Goal: Find contact information: Find contact information

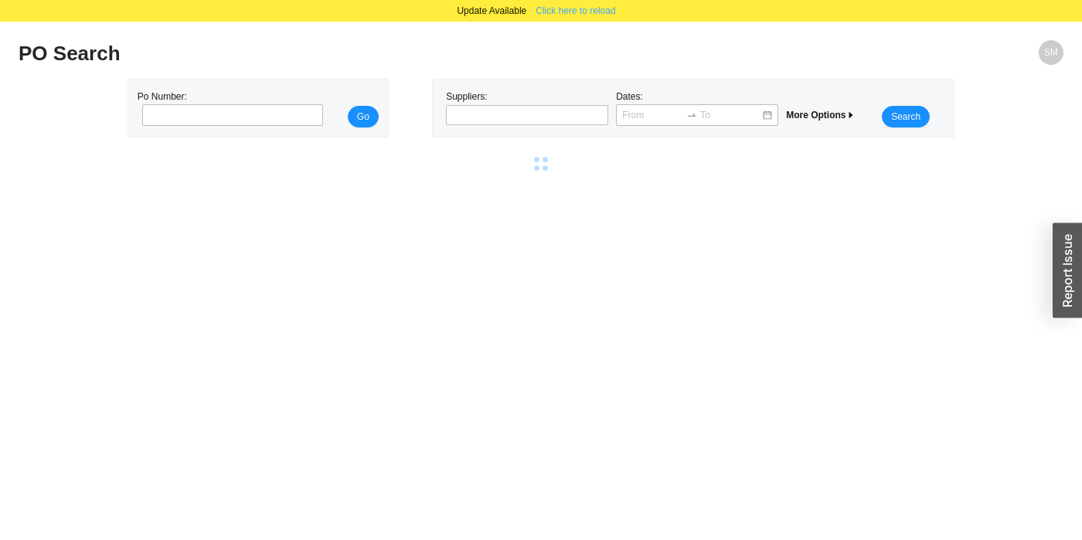
click at [599, 11] on span "Click here to reload" at bounding box center [575, 10] width 80 height 15
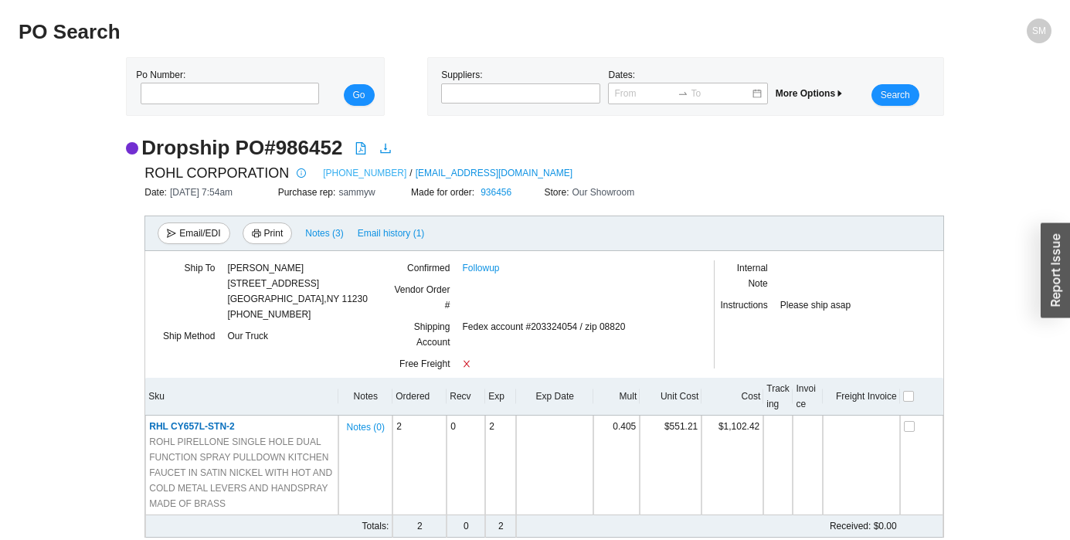
click at [359, 173] on link "[PHONE_NUMBER]" at bounding box center [364, 172] width 83 height 15
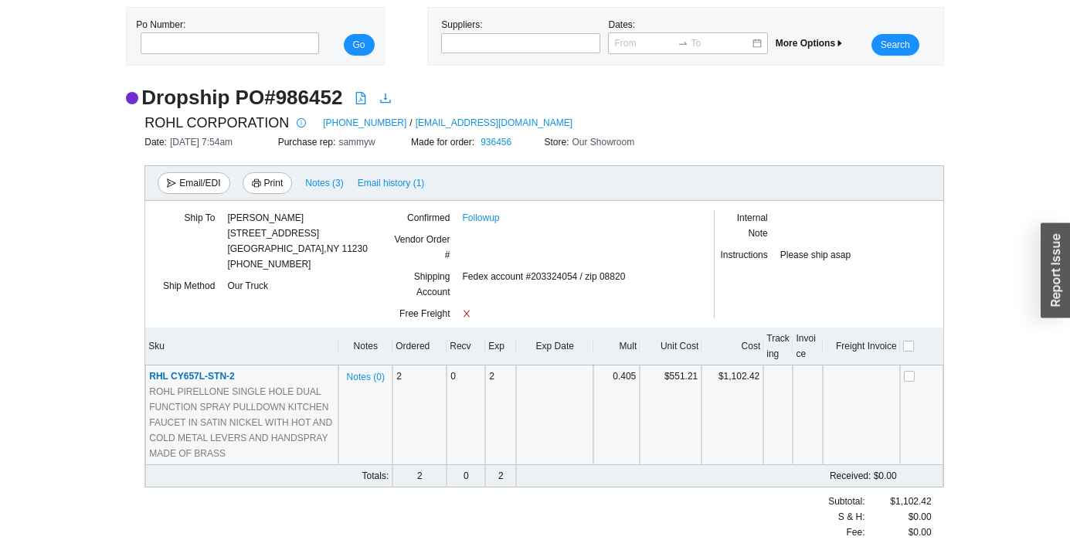
scroll to position [77, 0]
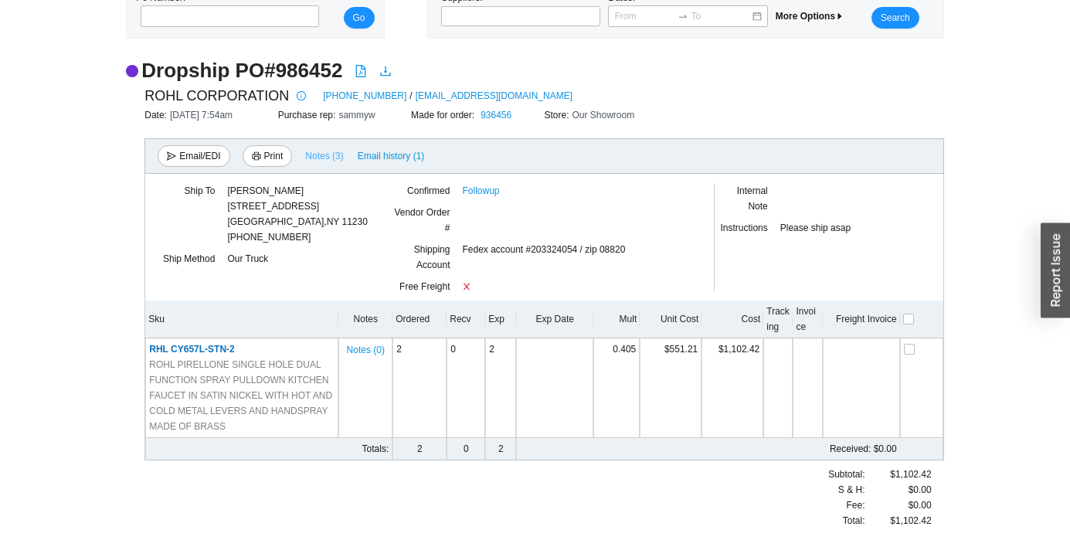
click at [324, 152] on span "Notes ( 3 )" at bounding box center [324, 155] width 38 height 15
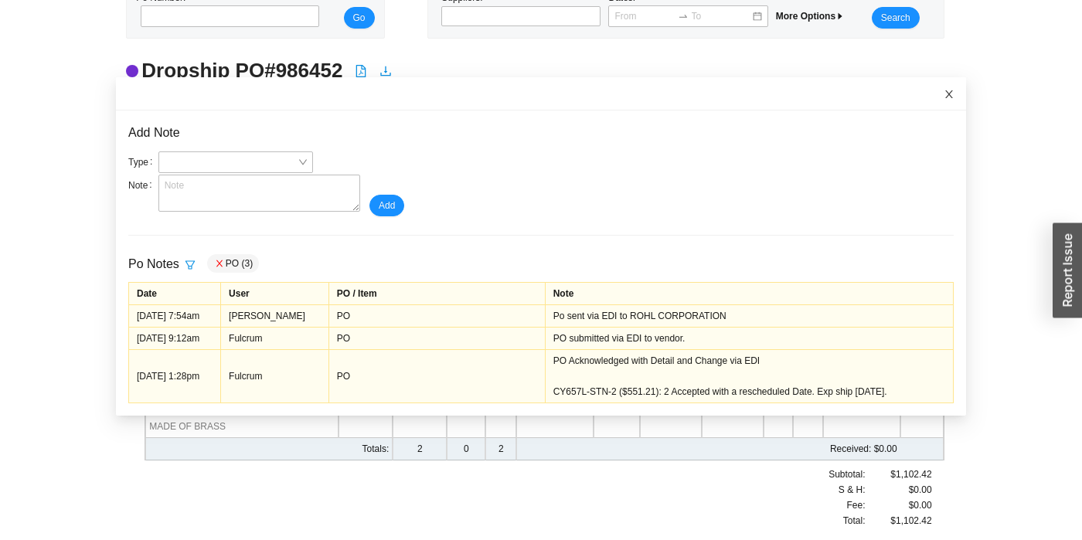
click at [945, 93] on icon "close" at bounding box center [949, 94] width 8 height 8
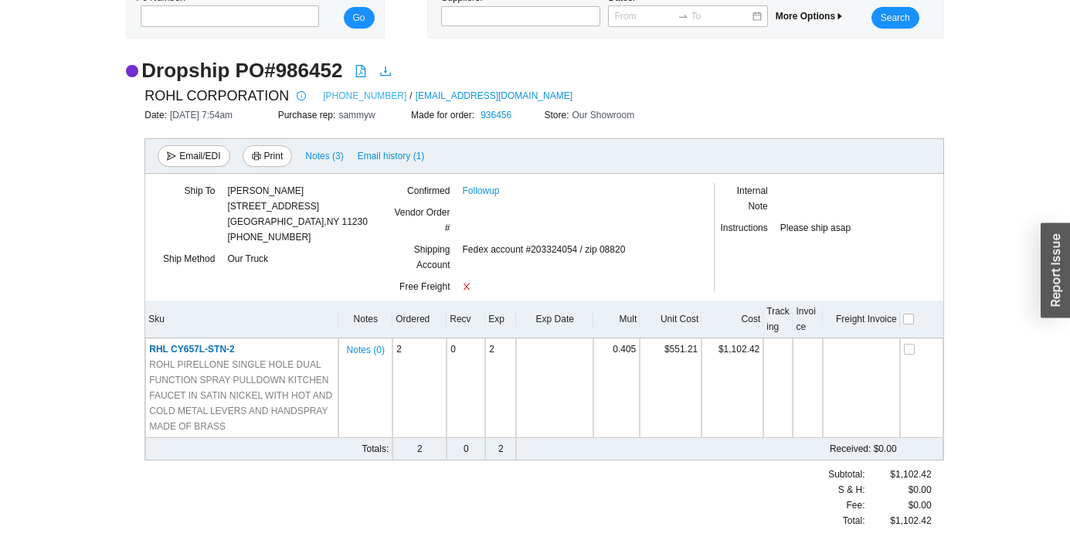
click at [335, 97] on link "[PHONE_NUMBER]" at bounding box center [364, 95] width 83 height 15
